Goal: Task Accomplishment & Management: Complete application form

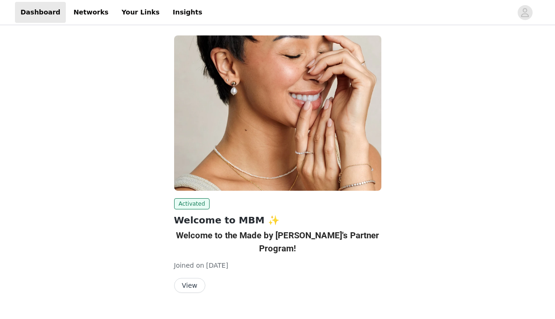
scroll to position [68, 0]
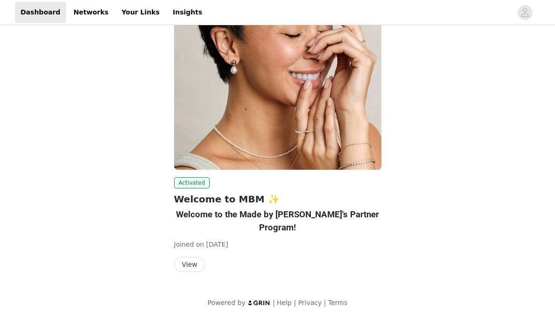
click at [181, 270] on button "View" at bounding box center [189, 264] width 31 height 15
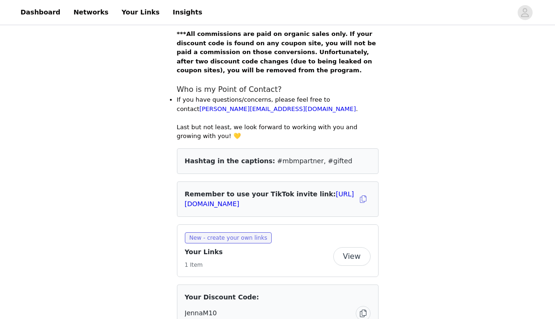
scroll to position [738, 0]
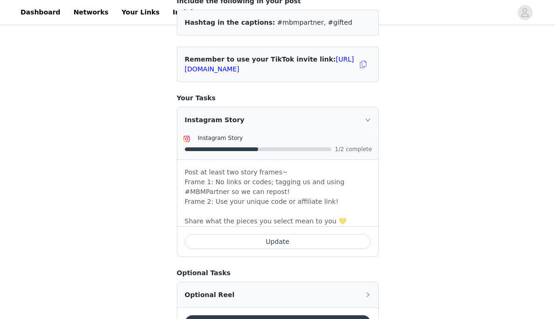
scroll to position [105, 0]
click at [368, 119] on icon "icon: right" at bounding box center [368, 121] width 6 height 6
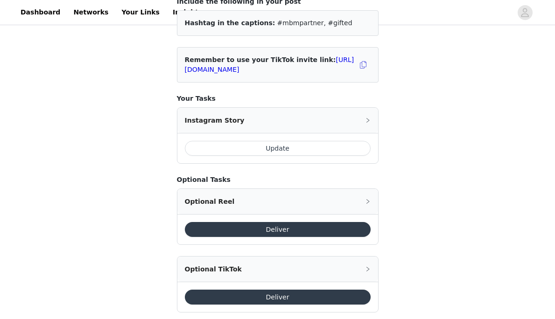
click at [349, 114] on div "Instagram Story" at bounding box center [277, 120] width 201 height 25
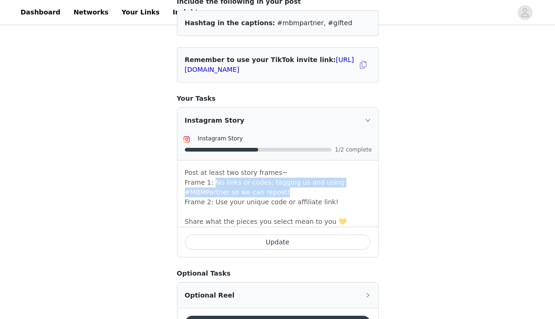
drag, startPoint x: 212, startPoint y: 181, endPoint x: 297, endPoint y: 192, distance: 85.2
click at [297, 192] on p "Frame 1: No links or codes; tagging us and using #MBMPartner so we can repost!" at bounding box center [278, 188] width 186 height 20
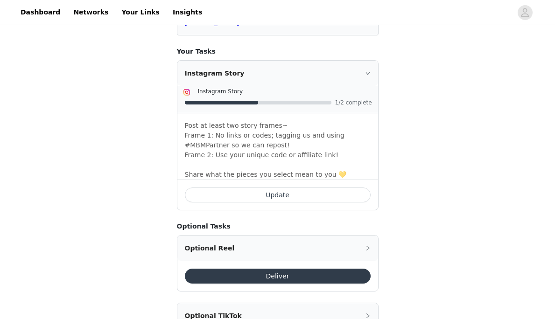
scroll to position [153, 0]
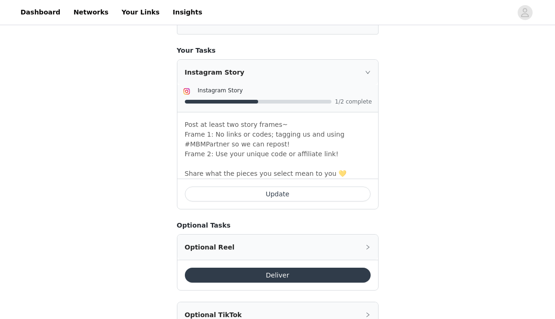
click at [268, 198] on button "Update" at bounding box center [278, 194] width 186 height 15
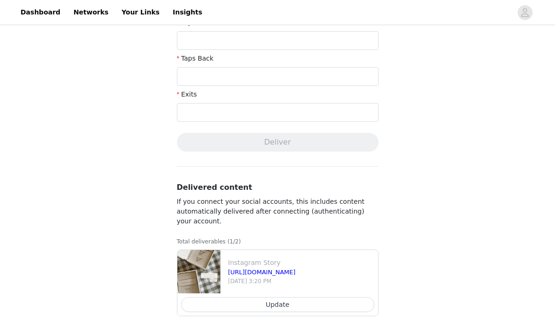
scroll to position [374, 0]
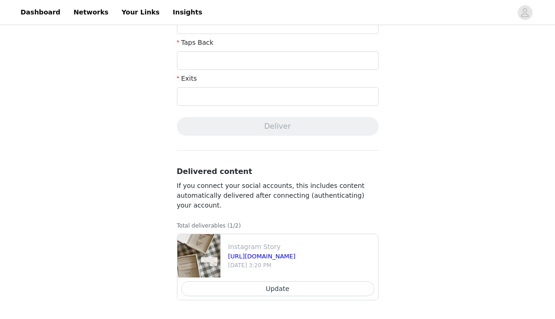
click at [269, 291] on button "Update" at bounding box center [277, 288] width 193 height 15
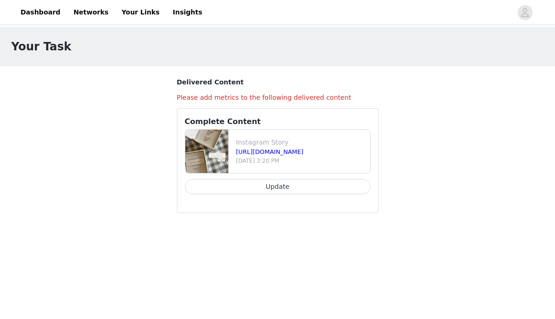
click at [268, 189] on button "Update" at bounding box center [278, 186] width 186 height 15
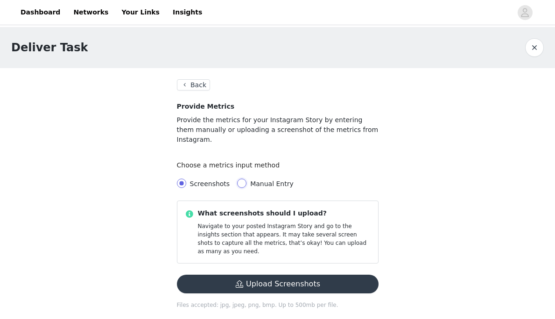
click at [243, 179] on input "Manual Entry" at bounding box center [241, 183] width 9 height 9
radio input "true"
radio input "false"
radio input "true"
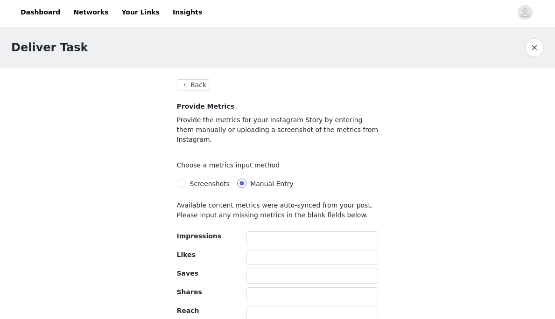
click at [186, 81] on button "Back" at bounding box center [194, 84] width 34 height 11
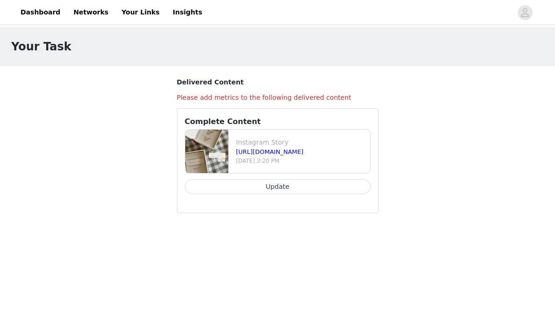
click at [276, 184] on button "Update" at bounding box center [278, 186] width 186 height 15
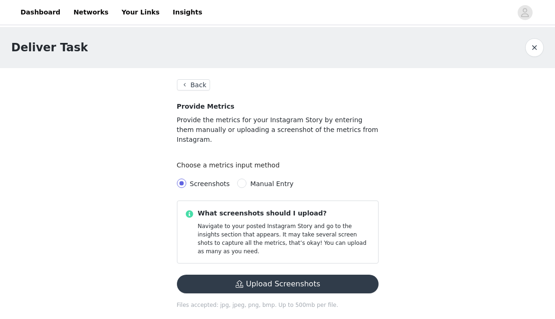
drag, startPoint x: 223, startPoint y: 214, endPoint x: 367, endPoint y: 234, distance: 145.6
click at [367, 234] on p "Navigate to your posted Instagram Story and go to the insights section that app…" at bounding box center [284, 239] width 173 height 34
click at [275, 275] on button "Upload Screenshots" at bounding box center [278, 284] width 202 height 19
click at [247, 180] on span "Manual Entry" at bounding box center [271, 183] width 51 height 7
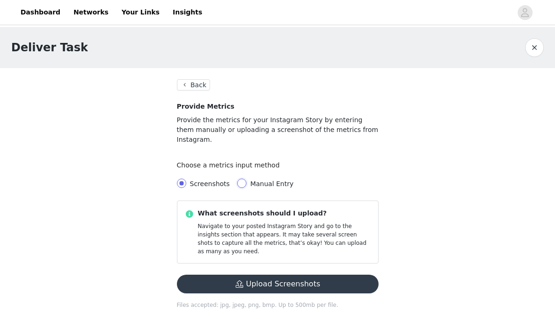
click at [246, 179] on input "Manual Entry" at bounding box center [241, 183] width 9 height 9
radio input "true"
radio input "false"
radio input "true"
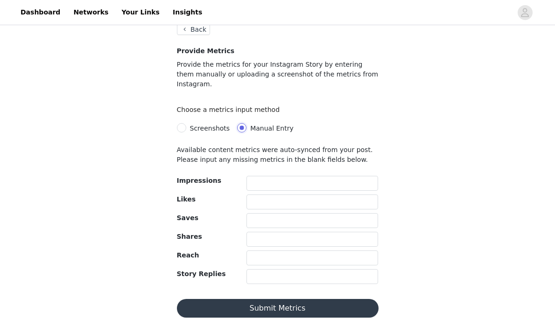
scroll to position [56, 0]
click at [261, 176] on input "text" at bounding box center [312, 183] width 132 height 15
type input "583"
click at [258, 195] on input "text" at bounding box center [312, 202] width 132 height 15
type input "11"
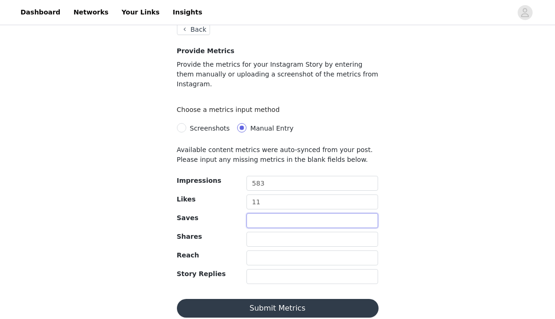
click at [263, 213] on input "text" at bounding box center [312, 220] width 132 height 15
click at [263, 232] on input "text" at bounding box center [312, 239] width 132 height 15
click at [263, 251] on input "text" at bounding box center [312, 258] width 132 height 15
click at [265, 269] on input "text" at bounding box center [312, 276] width 132 height 15
type input "2"
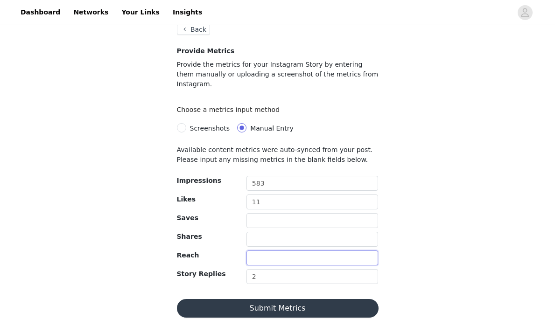
click at [261, 251] on input "text" at bounding box center [312, 258] width 132 height 15
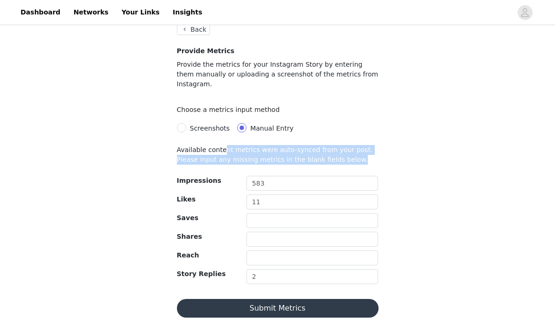
drag, startPoint x: 222, startPoint y: 138, endPoint x: 337, endPoint y: 148, distance: 115.7
click at [337, 148] on p "Available content metrics were auto-synced from your post. Please input any mis…" at bounding box center [278, 155] width 202 height 20
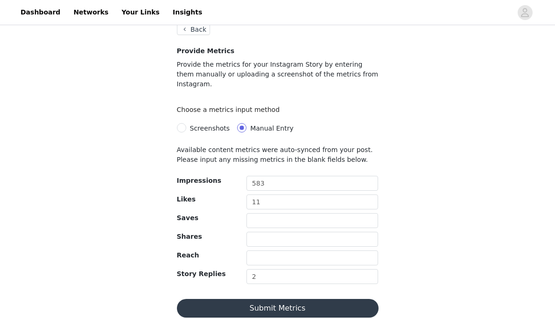
drag, startPoint x: 188, startPoint y: 137, endPoint x: 362, endPoint y: 153, distance: 174.7
click at [362, 153] on p "Available content metrics were auto-synced from your post. Please input any mis…" at bounding box center [278, 155] width 202 height 20
click at [272, 251] on input "text" at bounding box center [312, 258] width 132 height 15
type input "502"
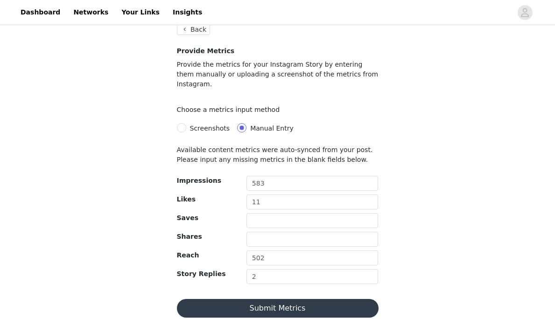
click at [259, 302] on button "Submit Metrics" at bounding box center [278, 308] width 202 height 19
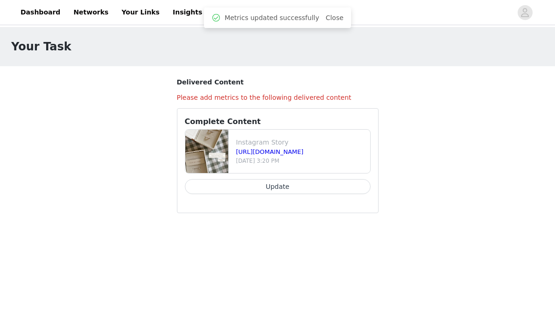
click at [252, 186] on button "Update" at bounding box center [278, 186] width 186 height 15
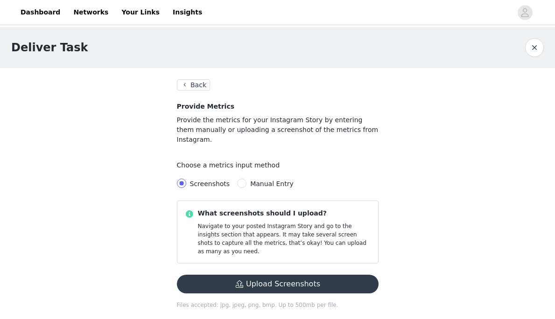
click at [250, 180] on span "Manual Entry" at bounding box center [271, 183] width 43 height 7
click at [246, 179] on input "Manual Entry" at bounding box center [241, 183] width 9 height 9
radio input "true"
radio input "false"
radio input "true"
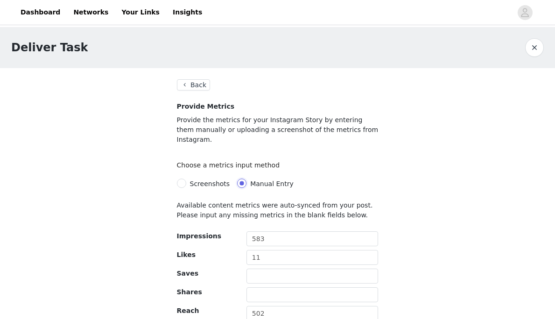
scroll to position [56, 0]
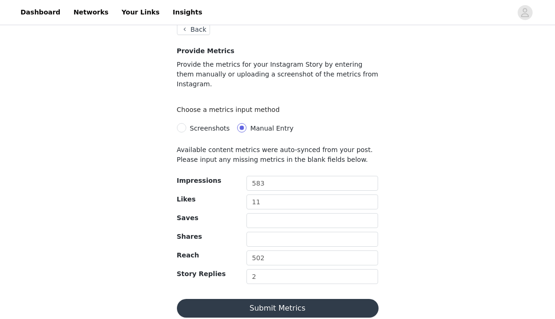
click at [264, 300] on button "Submit Metrics" at bounding box center [278, 308] width 202 height 19
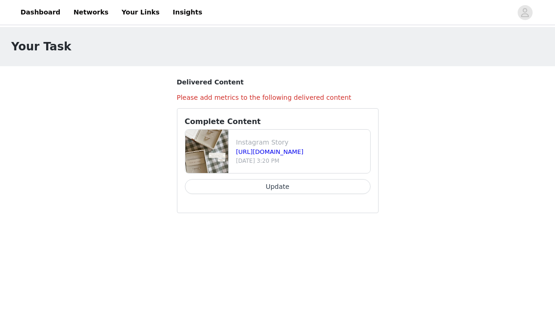
click at [24, 50] on h1 "Your Task" at bounding box center [41, 46] width 60 height 17
click at [526, 18] on icon "avatar" at bounding box center [524, 12] width 9 height 15
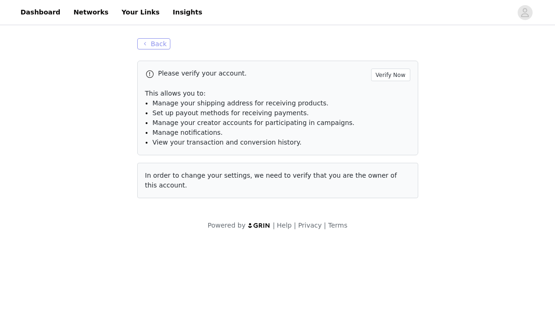
click at [156, 46] on button "Back" at bounding box center [154, 43] width 34 height 11
click at [42, 10] on link "Dashboard" at bounding box center [40, 12] width 51 height 21
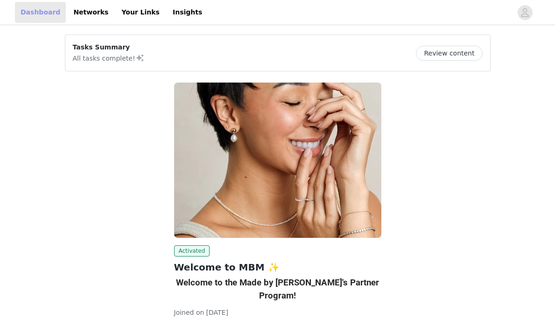
scroll to position [68, 0]
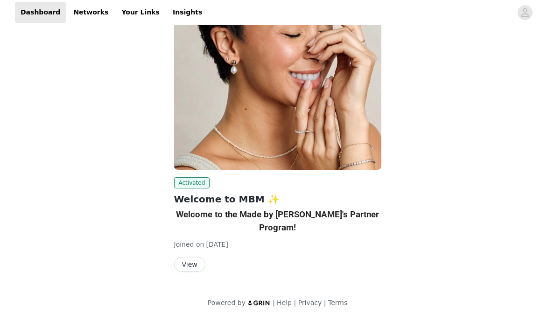
click at [190, 264] on button "View" at bounding box center [189, 264] width 31 height 15
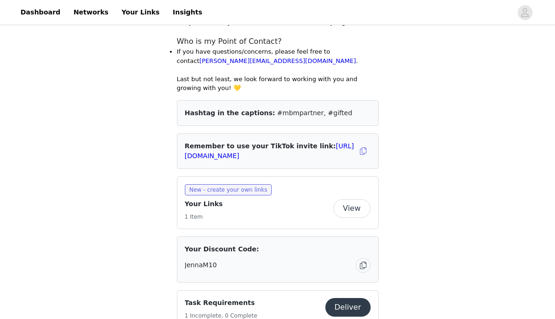
scroll to position [775, 0]
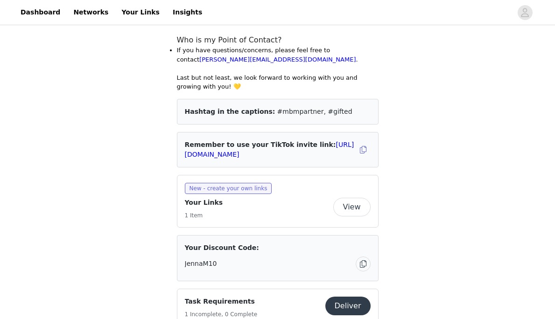
click at [349, 297] on button "Deliver" at bounding box center [347, 306] width 45 height 19
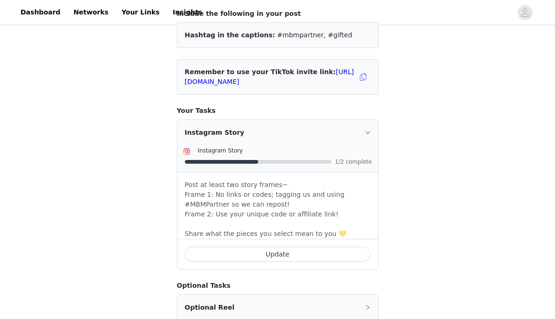
scroll to position [94, 0]
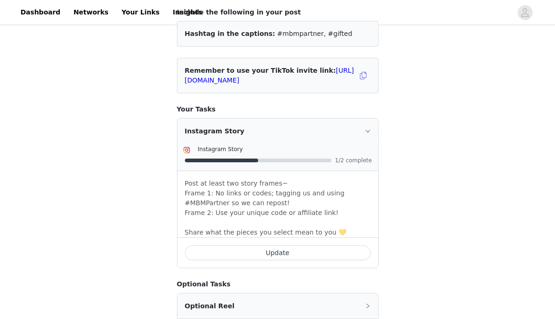
click at [369, 128] on icon "icon: right" at bounding box center [368, 131] width 6 height 6
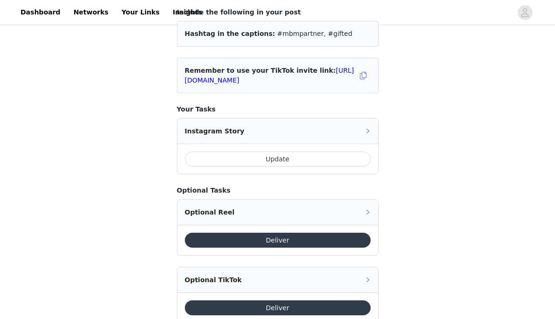
click at [335, 160] on button "Update" at bounding box center [278, 159] width 186 height 15
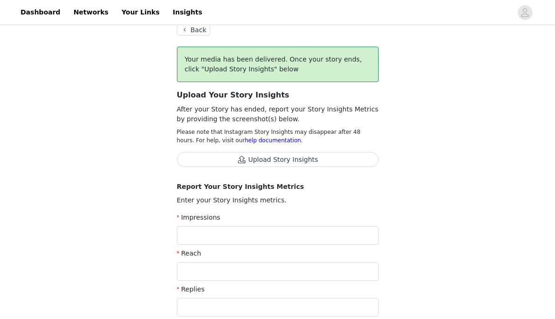
scroll to position [42, 0]
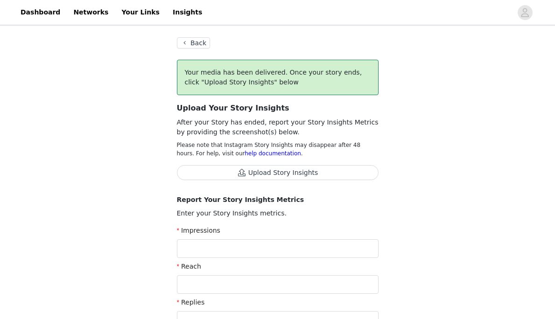
drag, startPoint x: 190, startPoint y: 67, endPoint x: 276, endPoint y: 93, distance: 90.3
click at [276, 93] on div "Your media has been delivered. Once your story ends, click "Upload Story Insigh…" at bounding box center [278, 77] width 202 height 35
click at [279, 101] on div "Your media has been delivered. Once your story ends, click "Upload Story Insigh…" at bounding box center [278, 109] width 202 height 98
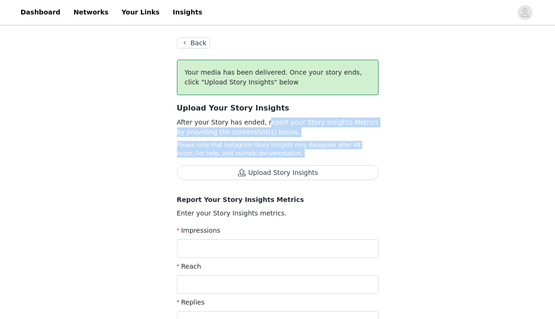
drag, startPoint x: 163, startPoint y: 119, endPoint x: 341, endPoint y: 172, distance: 185.1
click at [341, 172] on div "Complete Task Back Your media has been delivered. Once your story ends, click "…" at bounding box center [277, 318] width 555 height 666
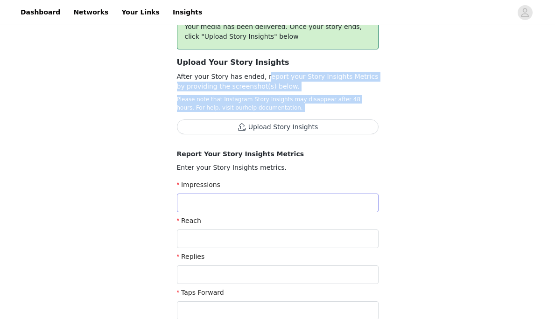
scroll to position [92, 0]
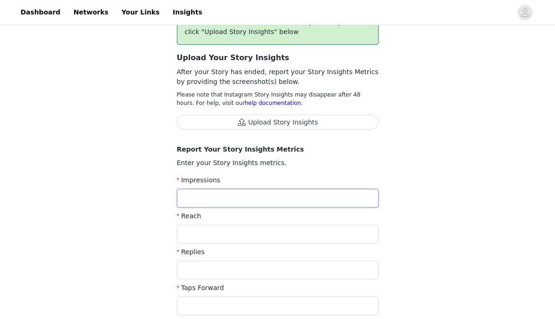
click at [250, 201] on input "text" at bounding box center [278, 198] width 202 height 19
type input "5"
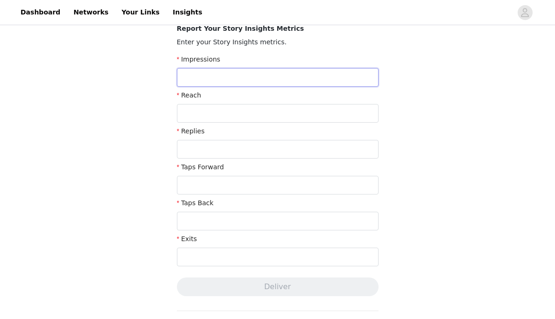
scroll to position [374, 0]
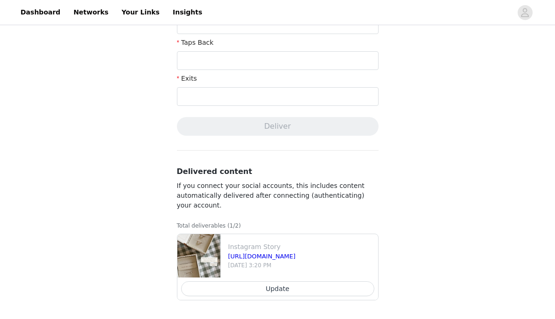
drag, startPoint x: 171, startPoint y: 174, endPoint x: 203, endPoint y: 203, distance: 43.9
click at [203, 203] on section "Back Your media has been delivered. Once your story ends, click "Upload Story I…" at bounding box center [278, 6] width 224 height 625
click at [203, 203] on p "If you connect your social accounts, this includes content automatically delive…" at bounding box center [278, 195] width 202 height 29
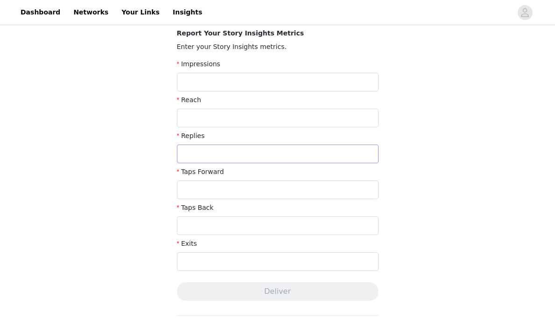
scroll to position [172, 0]
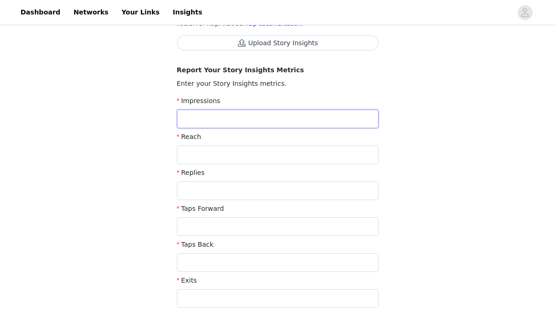
click at [213, 123] on input "text" at bounding box center [278, 119] width 202 height 19
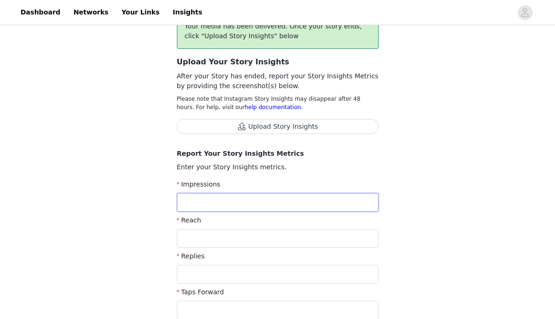
scroll to position [87, 0]
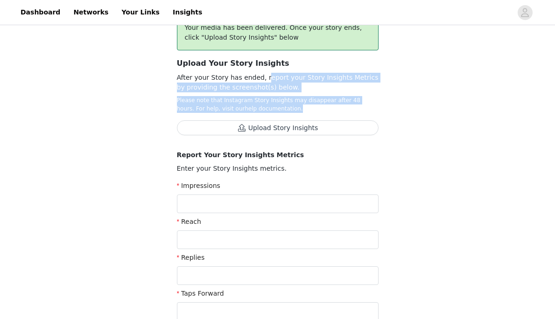
drag, startPoint x: 176, startPoint y: 79, endPoint x: 273, endPoint y: 110, distance: 102.0
click at [273, 110] on section "Back Your media has been delivered. Once your story ends, click "Upload Story I…" at bounding box center [278, 293] width 224 height 625
click at [273, 110] on p "Please note that Instagram Story Insights may disappear after 48 hours. For hel…" at bounding box center [278, 104] width 202 height 17
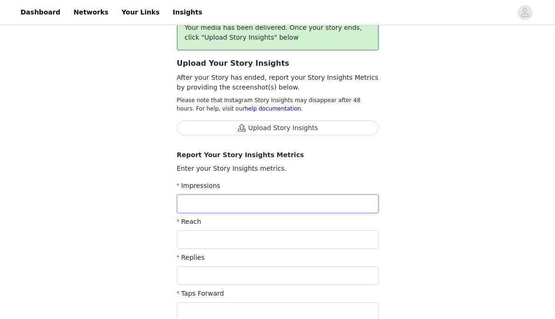
click at [225, 200] on input "text" at bounding box center [278, 204] width 202 height 19
type input "509"
click at [222, 241] on input "text" at bounding box center [278, 239] width 202 height 19
type input "2"
type input "451"
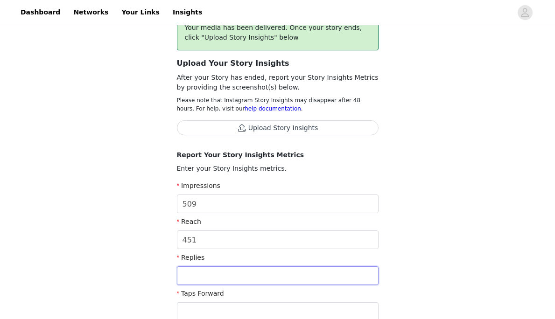
click at [212, 277] on input "text" at bounding box center [278, 275] width 202 height 19
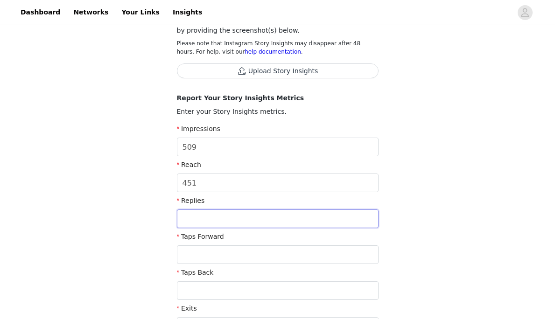
scroll to position [145, 0]
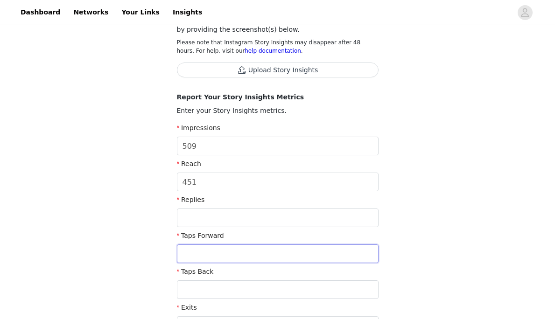
click at [206, 251] on input "text" at bounding box center [278, 253] width 202 height 19
click at [204, 217] on input "text" at bounding box center [278, 218] width 202 height 19
type input "0"
click at [206, 251] on input "text" at bounding box center [278, 253] width 202 height 19
type input "376"
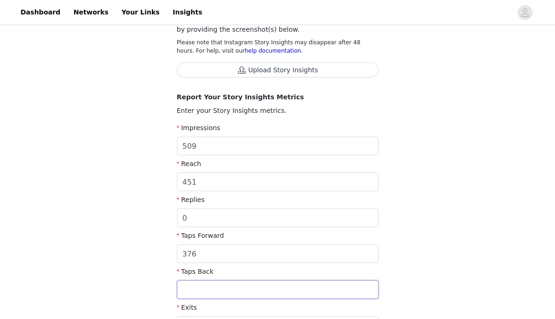
click at [207, 288] on input "text" at bounding box center [278, 289] width 202 height 19
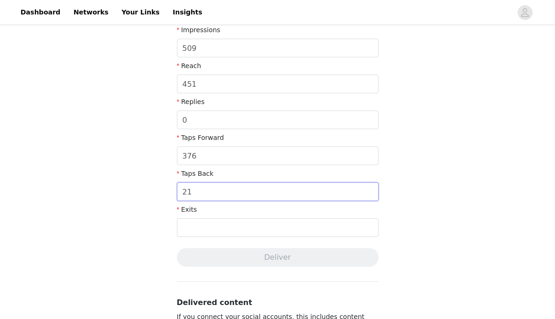
scroll to position [244, 0]
type input "21"
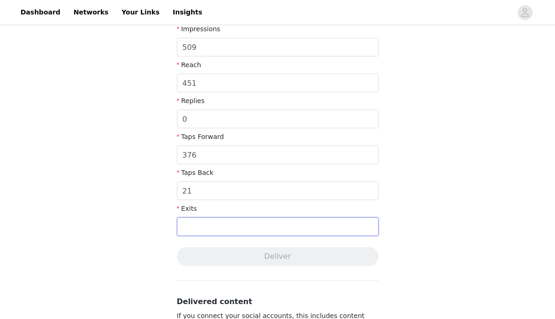
click at [216, 223] on input "text" at bounding box center [278, 226] width 202 height 19
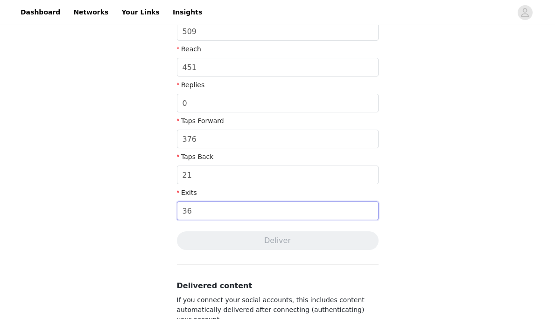
scroll to position [264, 0]
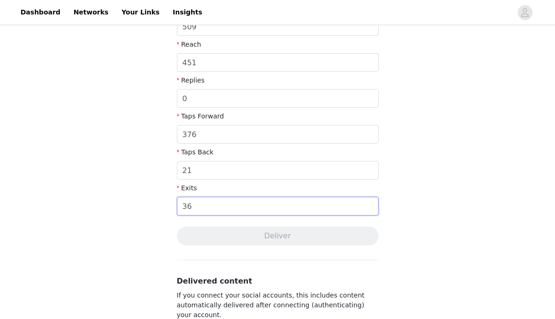
type input "36"
click at [432, 225] on div "Complete Task Back Your media has been delivered. Once your story ends, click "…" at bounding box center [277, 96] width 555 height 666
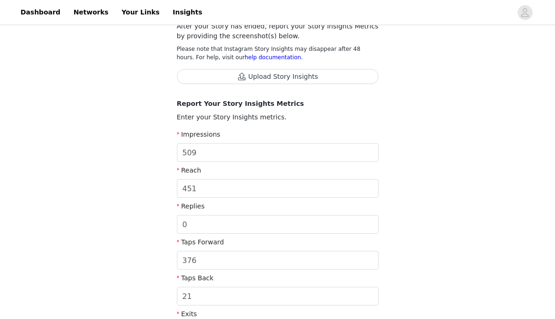
scroll to position [117, 0]
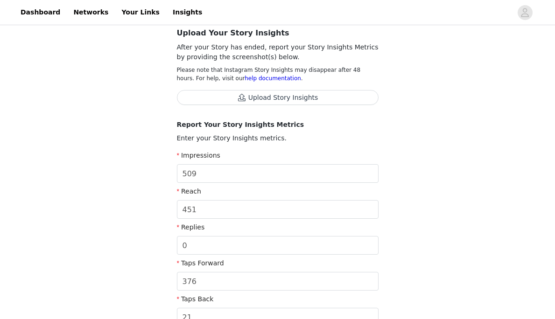
click at [310, 97] on button "Upload Story Insights" at bounding box center [278, 97] width 202 height 15
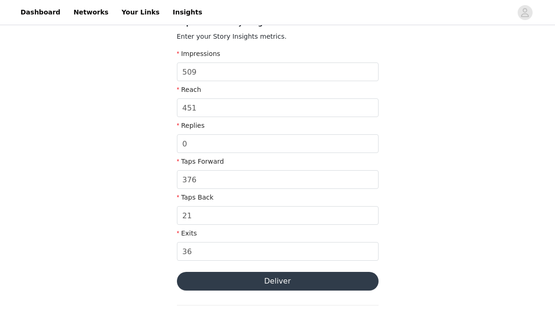
scroll to position [234, 0]
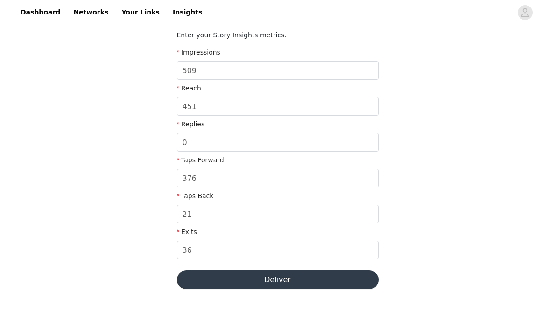
click at [291, 285] on button "Deliver" at bounding box center [278, 280] width 202 height 19
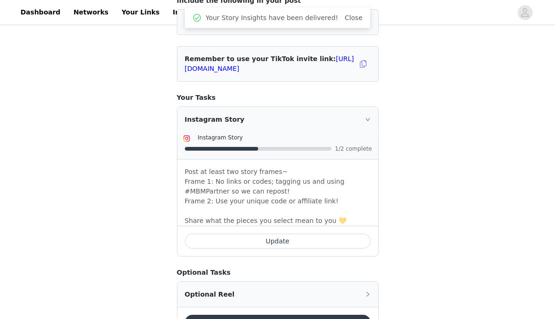
scroll to position [110, 0]
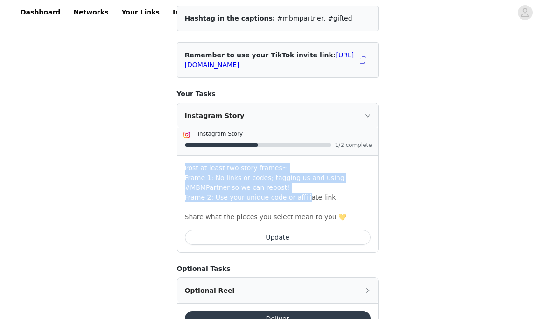
drag, startPoint x: 183, startPoint y: 165, endPoint x: 300, endPoint y: 201, distance: 122.6
click at [300, 201] on div "Post at least two story frames~ Frame 1: No links or codes; tagging us and usin…" at bounding box center [277, 189] width 201 height 66
click at [300, 201] on p "Frame 2: Use your unique code or affiliate link!" at bounding box center [278, 198] width 186 height 10
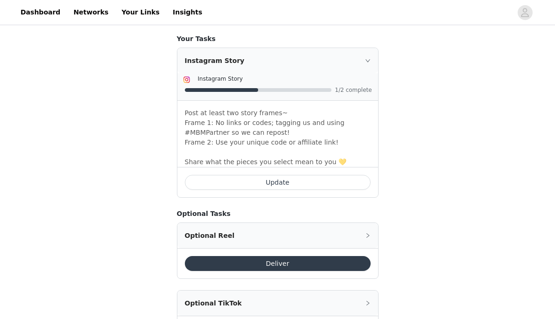
scroll to position [215, 0]
